Goal: Information Seeking & Learning: Learn about a topic

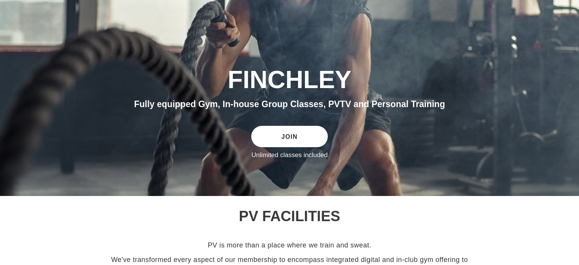
scroll to position [114, 0]
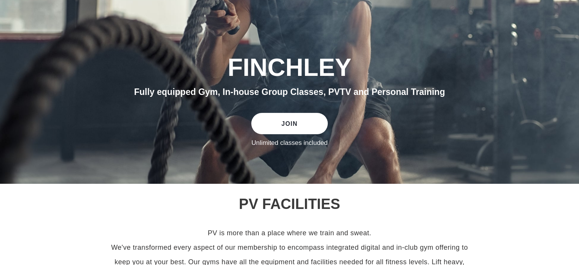
click at [281, 128] on link "JOIN" at bounding box center [289, 123] width 76 height 21
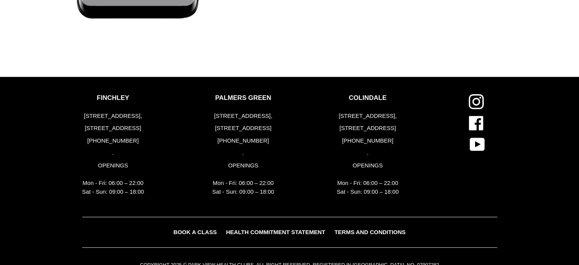
scroll to position [1965, 0]
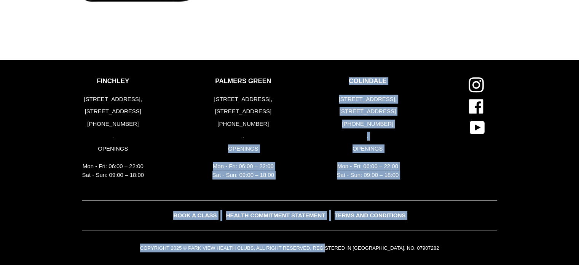
drag, startPoint x: 300, startPoint y: 151, endPoint x: 401, endPoint y: 332, distance: 207.0
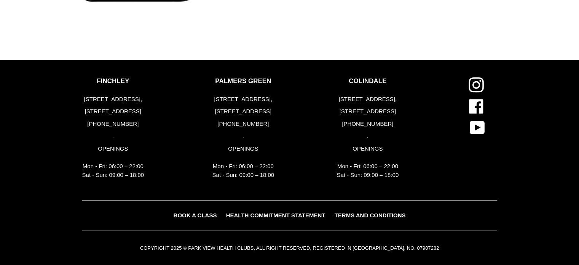
click at [182, 160] on div "FINCHLEY 183-191 Ballards Lane, London, N3 1LP +44 (0) 2083461446 . OPENINGS Mo…" at bounding box center [144, 129] width 125 height 105
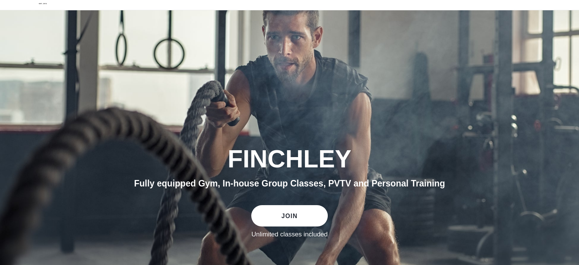
scroll to position [0, 0]
